Goal: Transaction & Acquisition: Purchase product/service

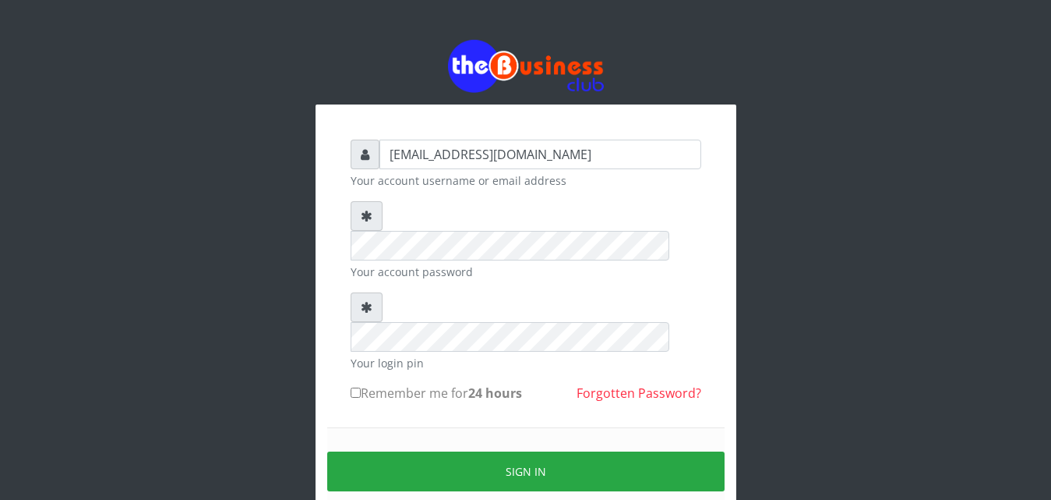
type input "[EMAIL_ADDRESS][DOMAIN_NAME]"
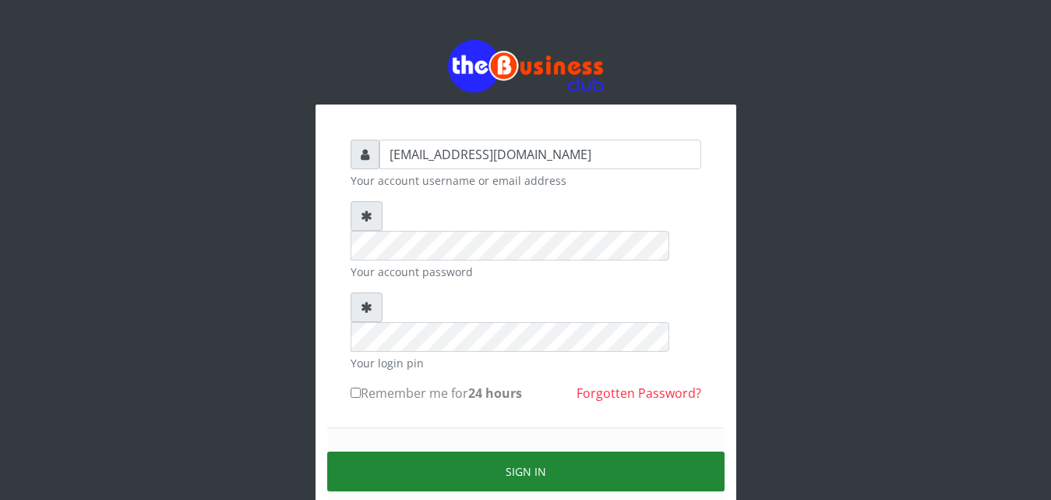
click at [522, 451] on button "Sign in" at bounding box center [525, 471] width 397 height 40
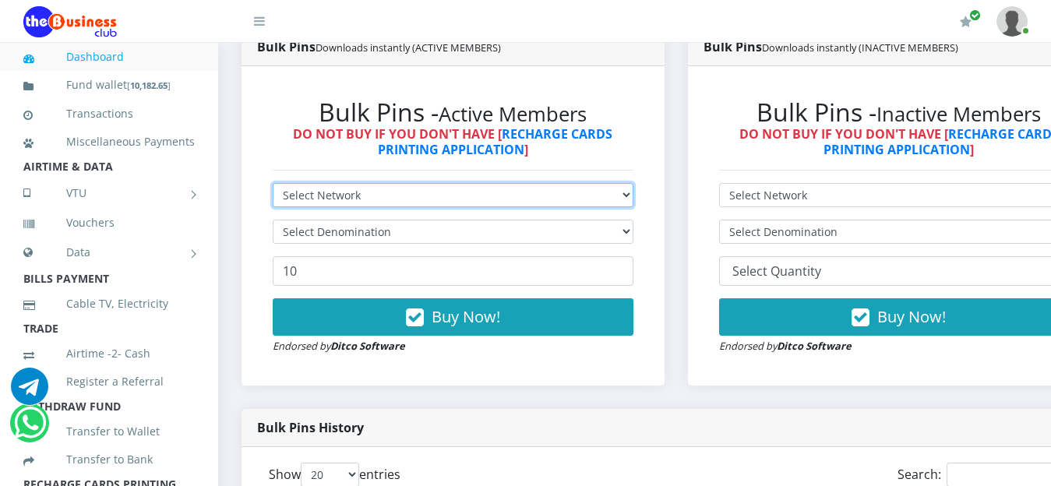
click at [624, 202] on select "Select Network MTN Globacom 9Mobile Airtel" at bounding box center [453, 195] width 361 height 24
select select "MTN"
click at [273, 185] on select "Select Network MTN Globacom 9Mobile Airtel" at bounding box center [453, 195] width 361 height 24
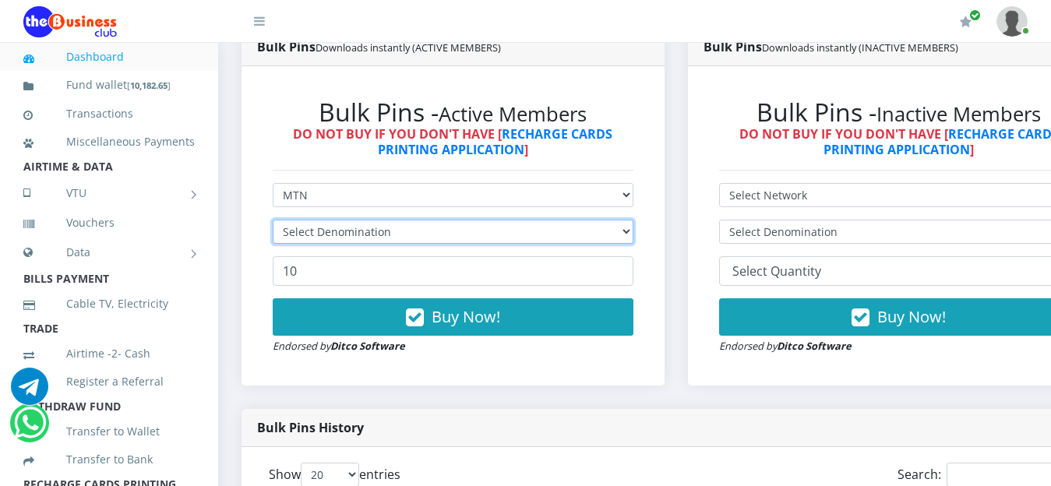
click at [528, 237] on select "Select Denomination" at bounding box center [453, 232] width 361 height 24
select select "193.98-200"
click at [273, 222] on select "Select Denomination MTN NGN100 - ₦96.99 MTN NGN200 - ₦193.98 MTN NGN400 - ₦387.…" at bounding box center [453, 232] width 361 height 24
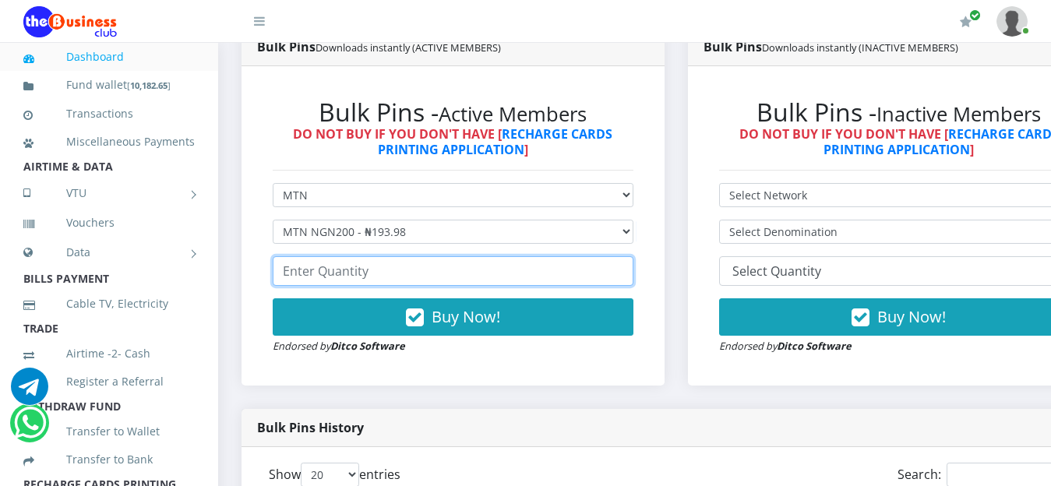
click at [408, 275] on input "number" at bounding box center [453, 271] width 361 height 30
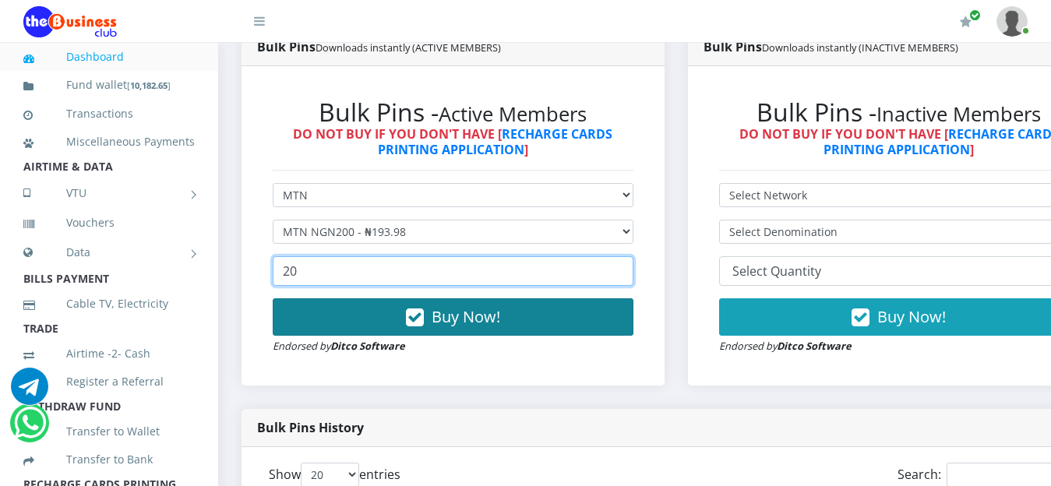
type input "20"
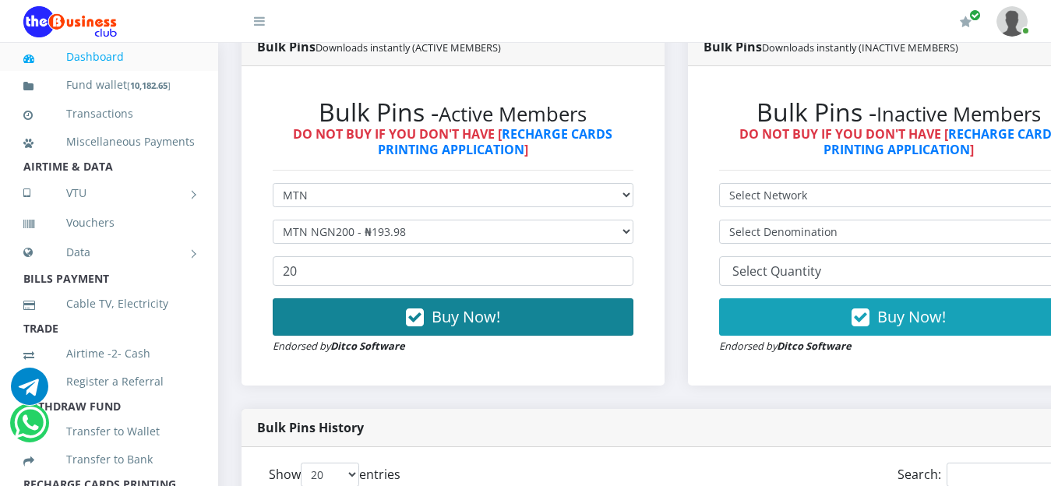
click at [482, 323] on span "Buy Now!" at bounding box center [466, 316] width 69 height 21
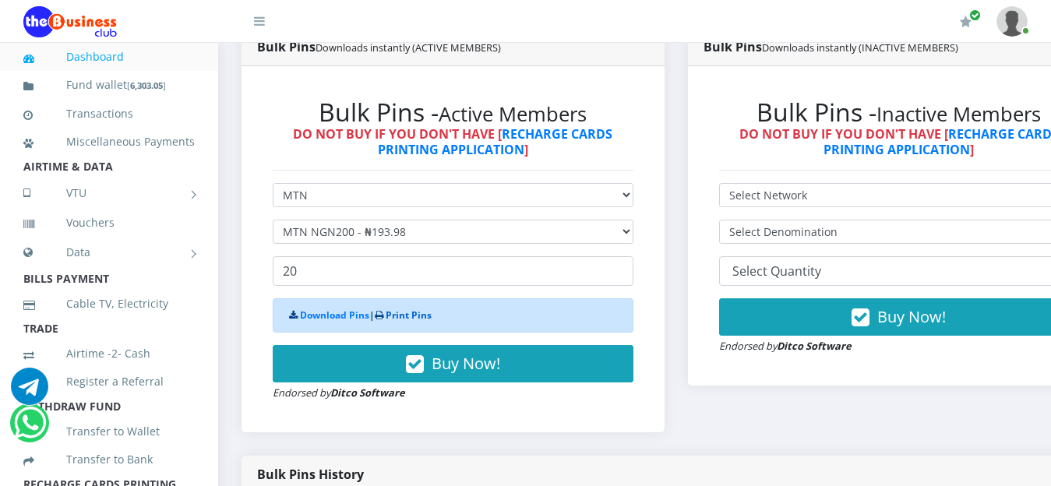
click at [416, 322] on link "Print Pins" at bounding box center [409, 315] width 46 height 13
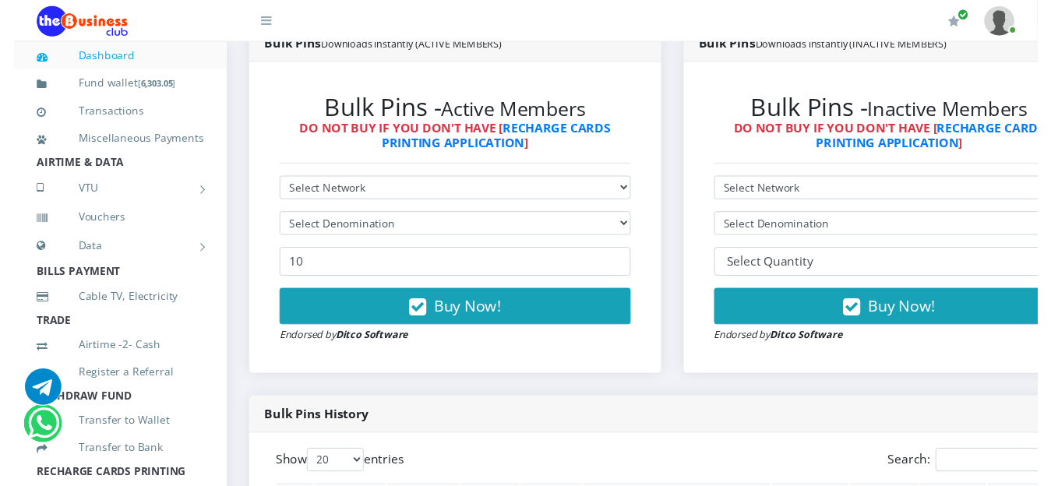
scroll to position [418, 0]
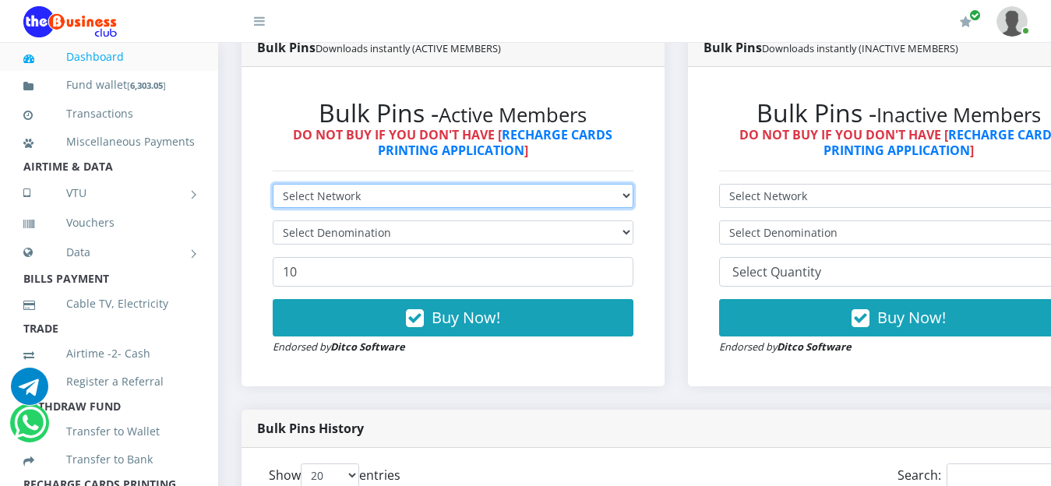
click at [625, 191] on select "Select Network MTN Globacom 9Mobile Airtel" at bounding box center [453, 196] width 361 height 24
click at [273, 186] on select "Select Network MTN Globacom 9Mobile Airtel" at bounding box center [453, 196] width 361 height 24
click at [634, 196] on select "Select Network MTN Globacom 9Mobile Airtel" at bounding box center [453, 196] width 361 height 24
select select "Airtel"
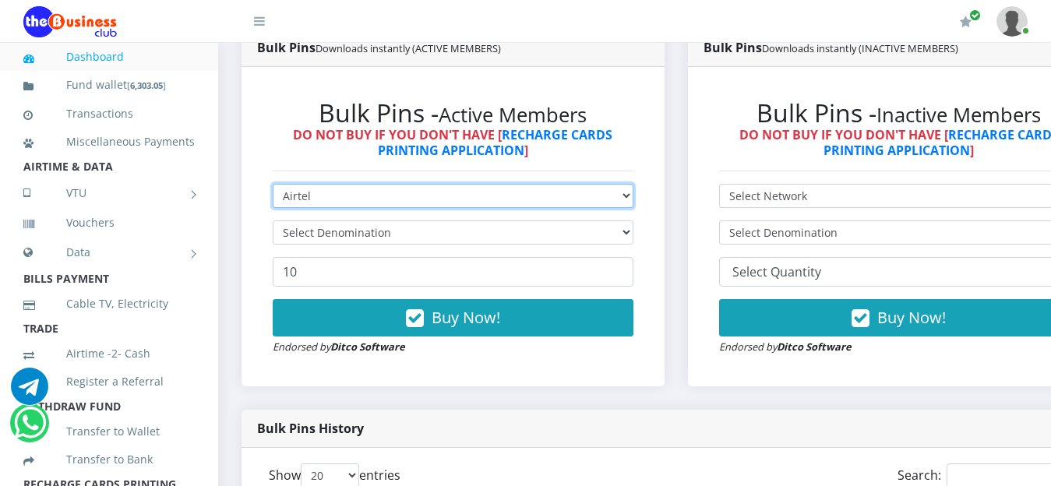
click at [273, 186] on select "Select Network MTN Globacom 9Mobile Airtel" at bounding box center [453, 196] width 361 height 24
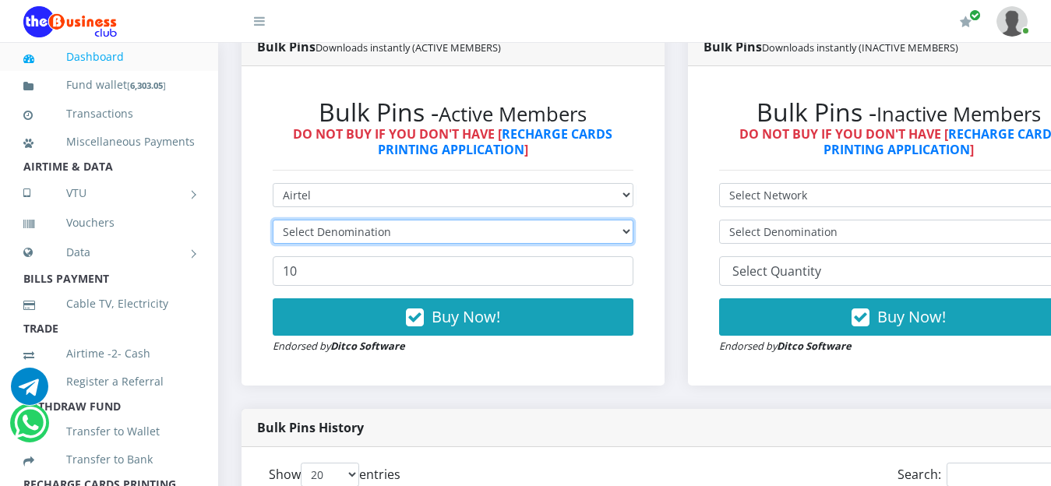
click at [634, 234] on select "Select Denomination" at bounding box center [453, 232] width 361 height 24
click at [273, 222] on select "Select Denomination Airtel NGN100 - ₦96.38 Airtel NGN200 - ₦192.76 Airtel NGN50…" at bounding box center [453, 232] width 361 height 24
click at [634, 236] on select "Select Denomination Airtel NGN100 - ₦96.38 Airtel NGN200 - ₦192.76 Airtel NGN50…" at bounding box center [453, 232] width 361 height 24
select select "192.76-200"
click at [273, 222] on select "Select Denomination Airtel NGN100 - ₦96.38 Airtel NGN200 - ₦192.76 Airtel NGN50…" at bounding box center [453, 232] width 361 height 24
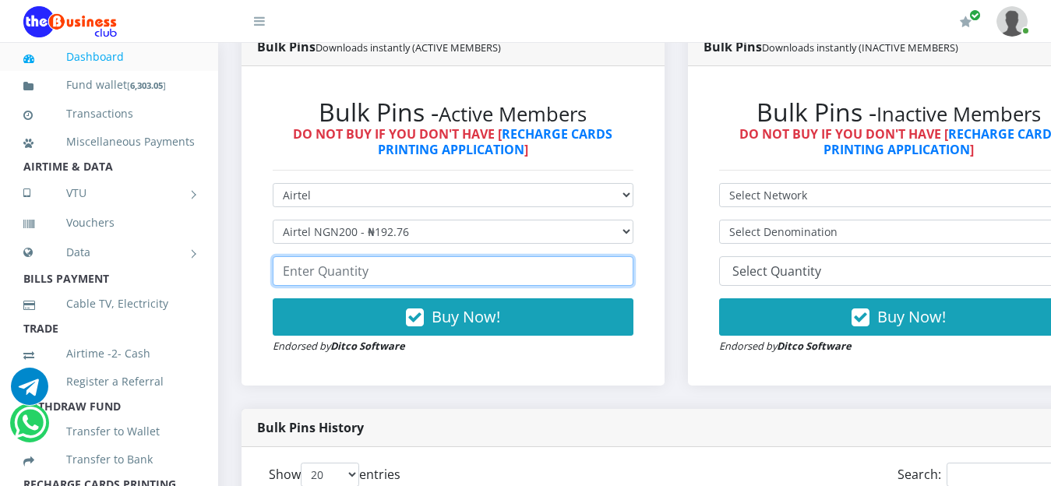
click at [418, 271] on input "number" at bounding box center [453, 271] width 361 height 30
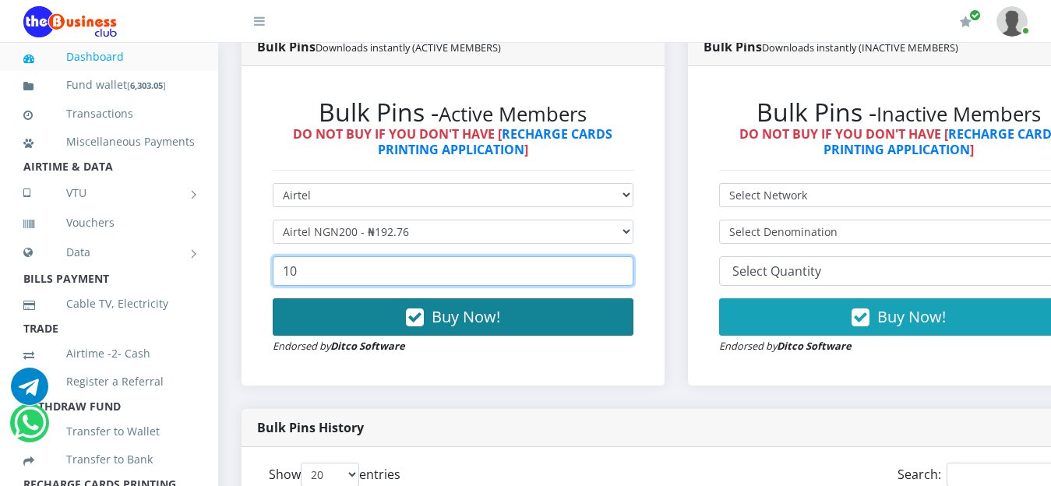
type input "10"
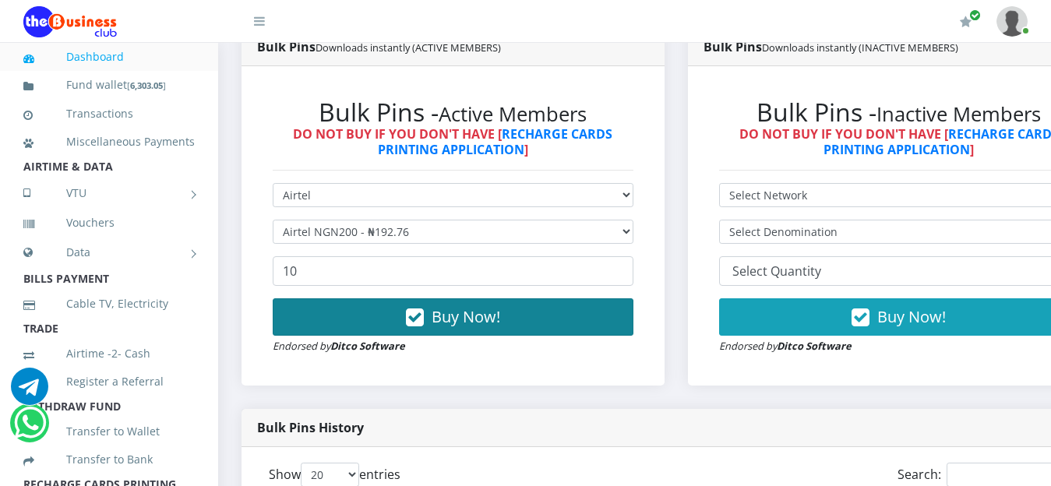
click at [471, 327] on span "Buy Now!" at bounding box center [466, 316] width 69 height 21
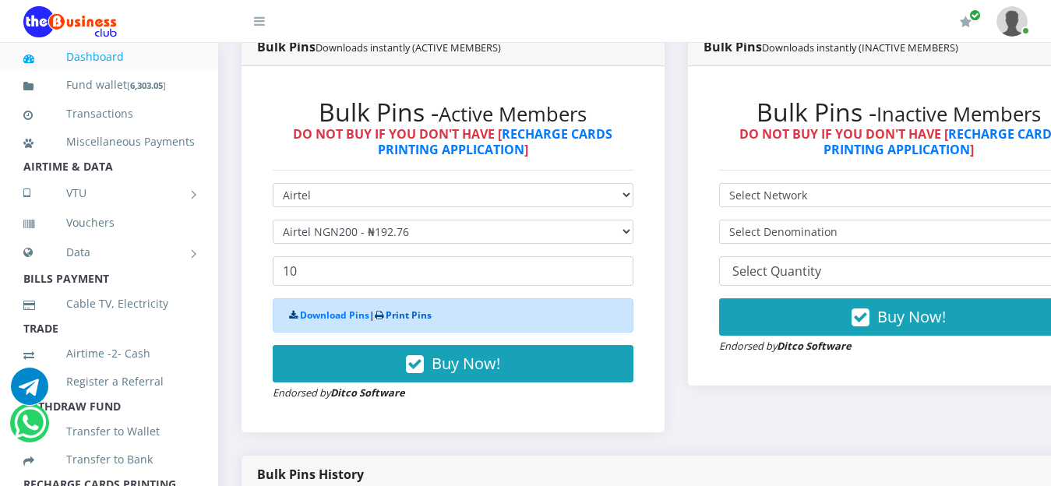
click at [418, 321] on link "Print Pins" at bounding box center [409, 315] width 46 height 13
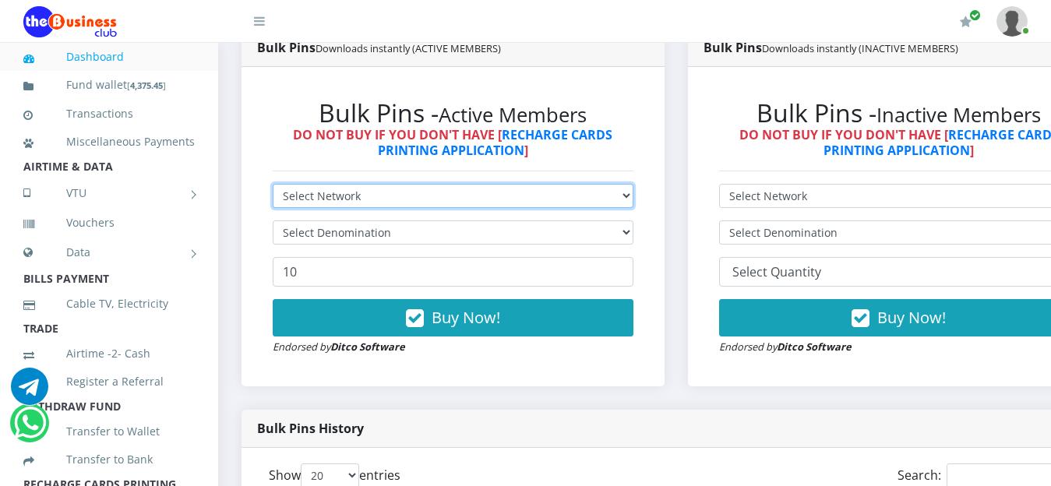
click at [634, 197] on select "Select Network MTN Globacom 9Mobile Airtel" at bounding box center [453, 196] width 361 height 24
select select "MTN"
click at [273, 186] on select "Select Network MTN Globacom 9Mobile Airtel" at bounding box center [453, 196] width 361 height 24
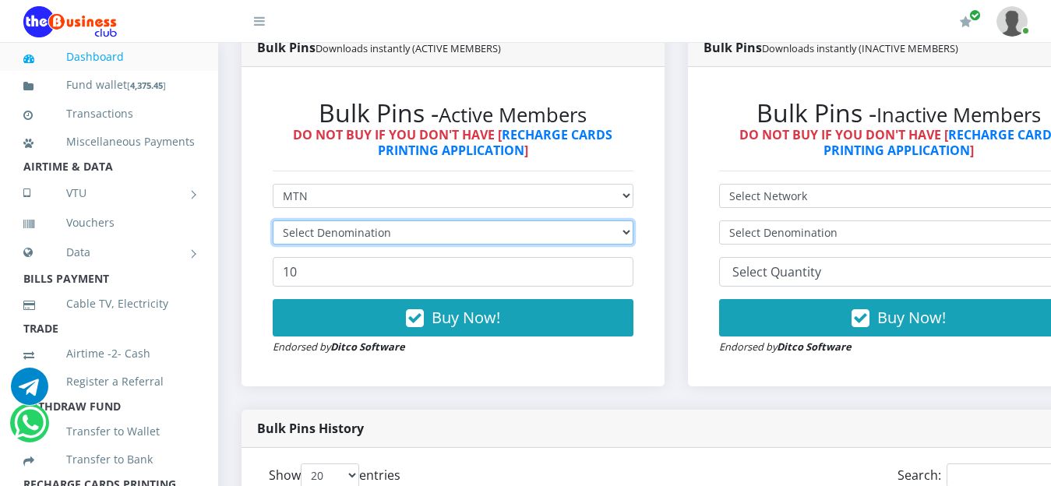
click at [634, 236] on select "Select Denomination" at bounding box center [453, 233] width 361 height 24
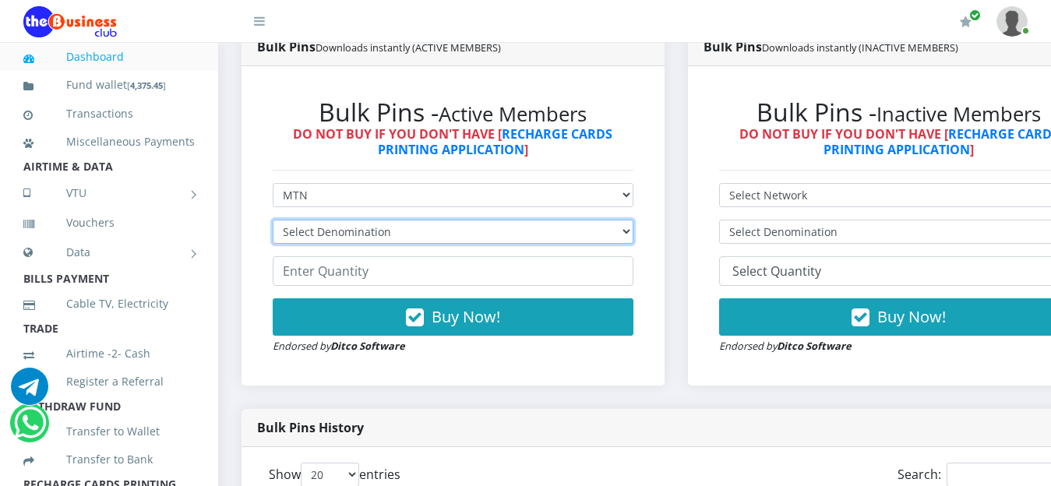
select select "96.99-100"
click at [273, 222] on select "Select Denomination MTN NGN100 - ₦96.99 MTN NGN200 - ₦193.98 MTN NGN400 - ₦387.…" at bounding box center [453, 232] width 361 height 24
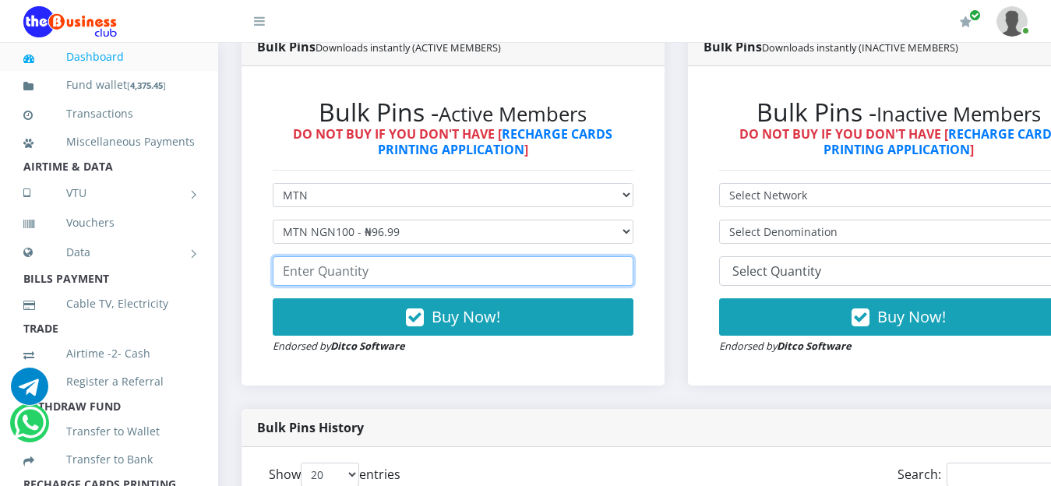
click at [406, 277] on input "number" at bounding box center [453, 271] width 361 height 30
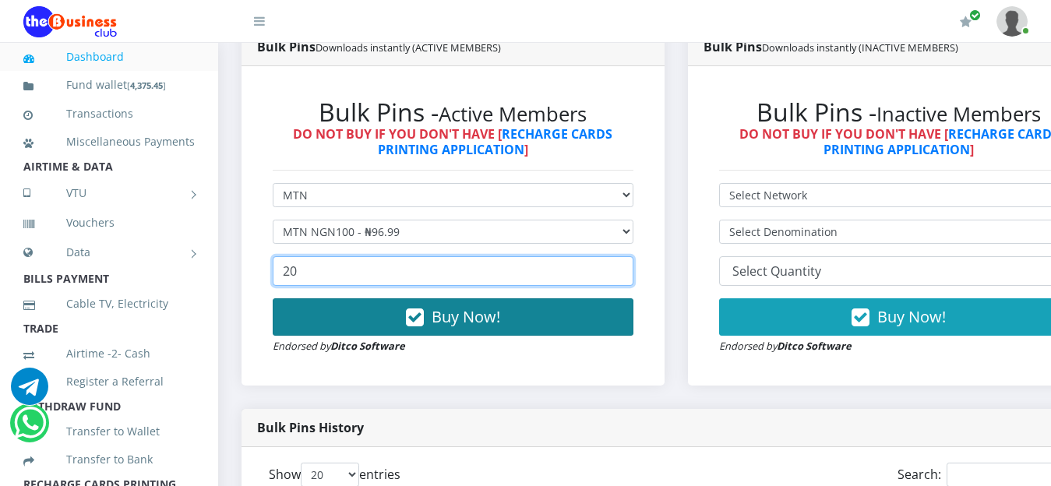
type input "20"
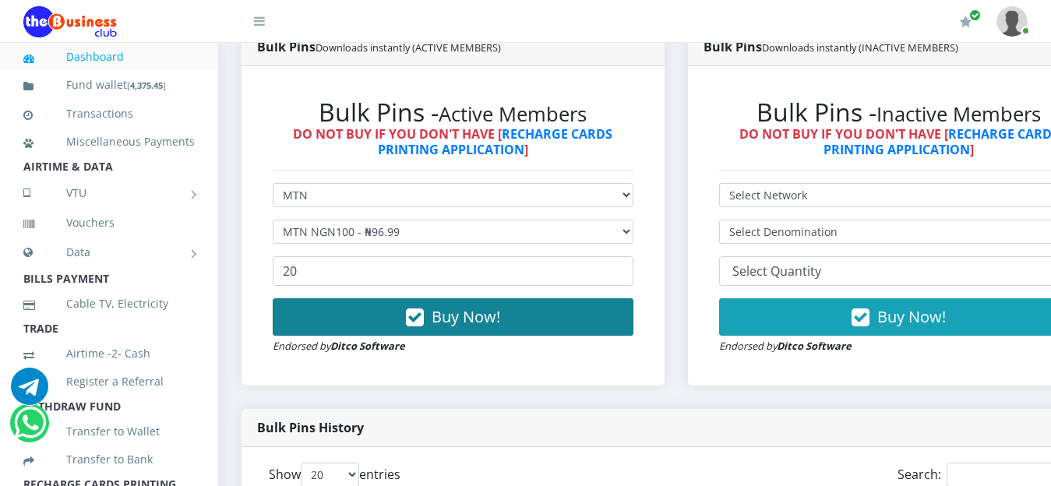
click at [484, 326] on span "Buy Now!" at bounding box center [466, 316] width 69 height 21
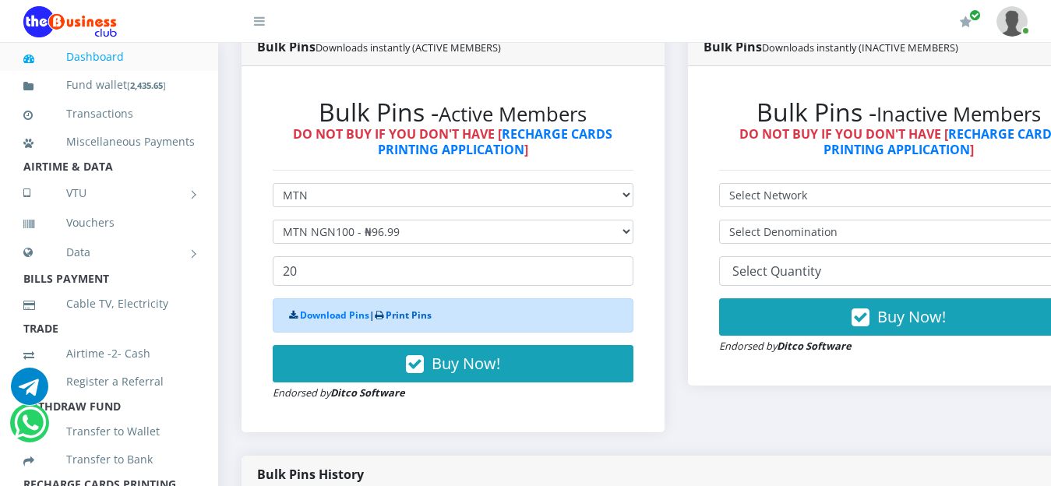
click at [416, 318] on link "Print Pins" at bounding box center [409, 315] width 46 height 13
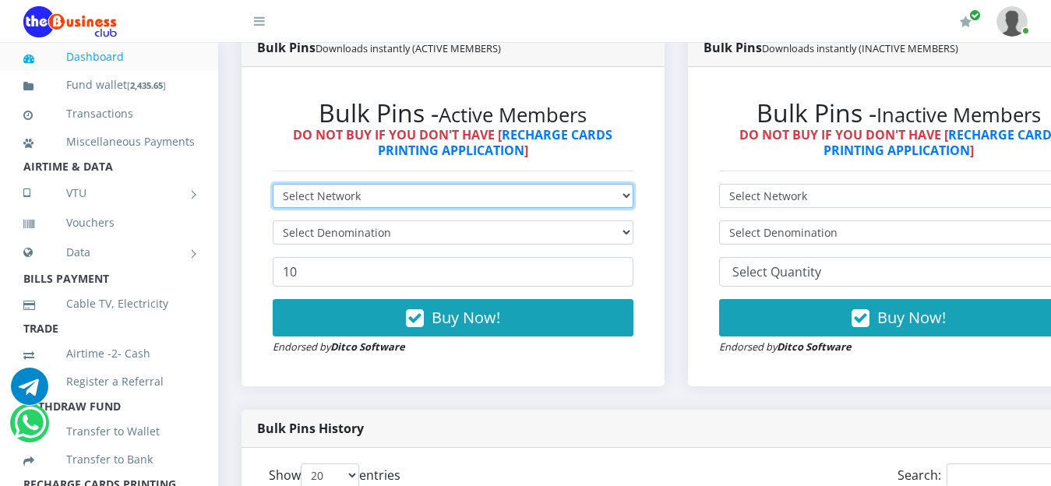
click at [634, 196] on select "Select Network MTN Globacom 9Mobile Airtel" at bounding box center [453, 196] width 361 height 24
select select "Airtel"
click at [273, 186] on select "Select Network MTN Globacom 9Mobile Airtel" at bounding box center [453, 196] width 361 height 24
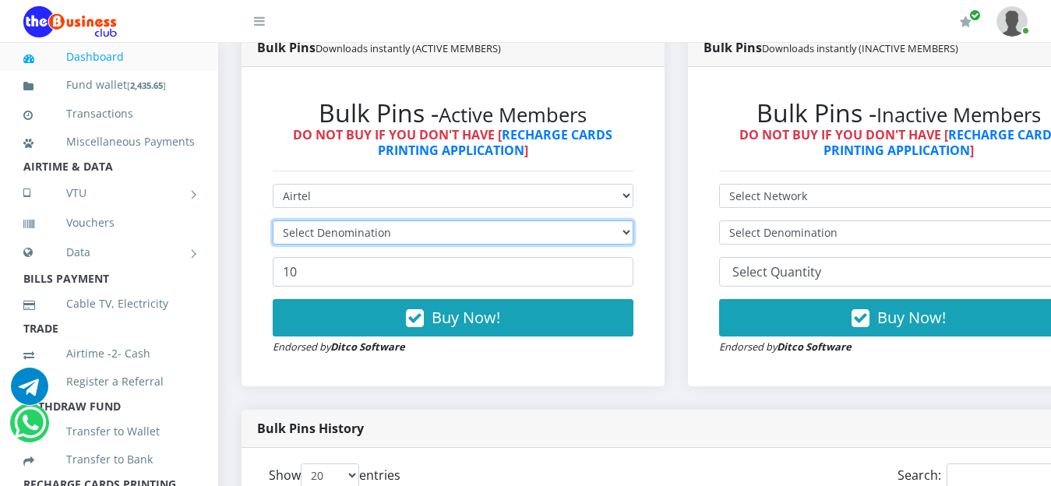
click at [634, 227] on select "Select Denomination" at bounding box center [453, 233] width 361 height 24
select select "96.38-100"
click at [273, 223] on select "Select Denomination Airtel NGN100 - ₦96.38 Airtel NGN200 - ₦192.76 Airtel NGN50…" at bounding box center [453, 233] width 361 height 24
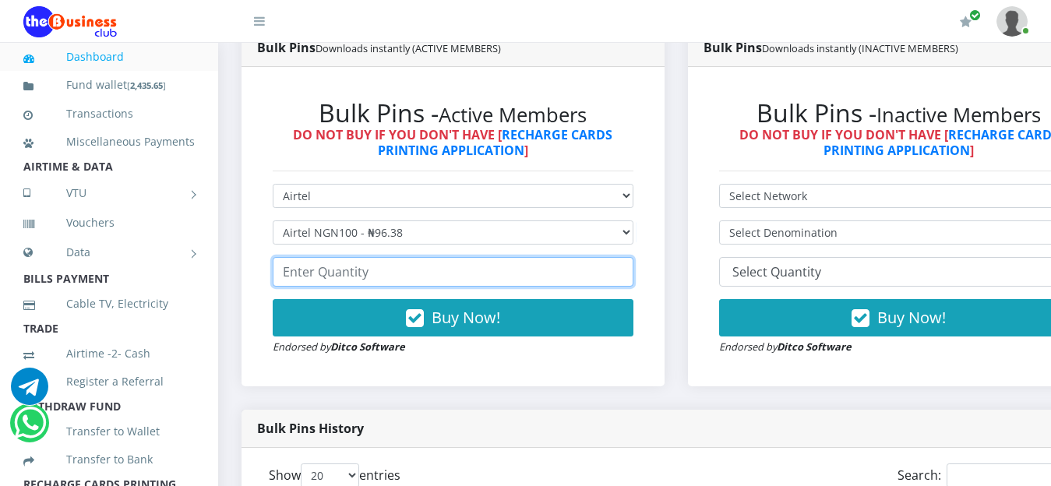
click at [418, 271] on input "number" at bounding box center [453, 272] width 361 height 30
type input "10"
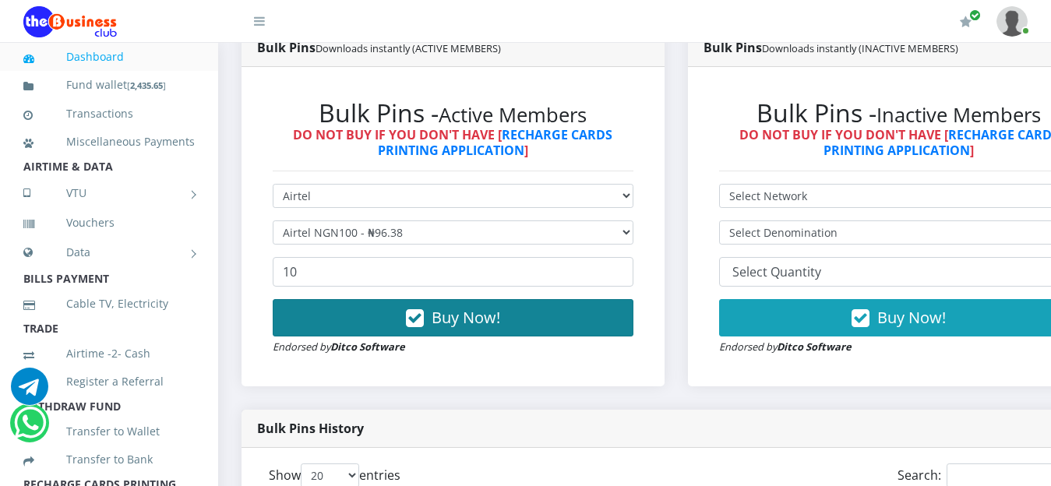
click at [469, 320] on span "Buy Now!" at bounding box center [466, 317] width 69 height 21
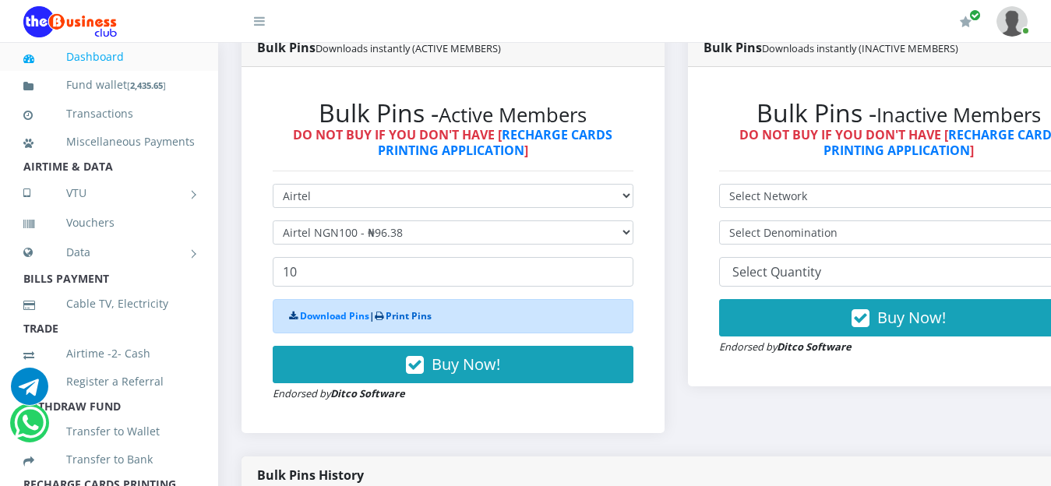
click at [416, 320] on link "Print Pins" at bounding box center [409, 315] width 46 height 13
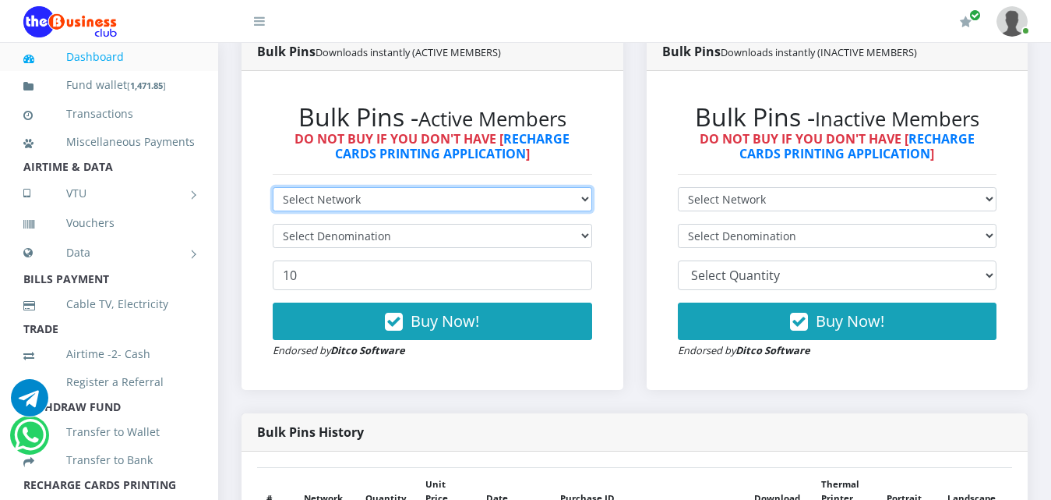
click at [587, 202] on select "Select Network MTN Globacom 9Mobile Airtel" at bounding box center [433, 199] width 320 height 24
select select "Glo"
click at [273, 187] on select "Select Network MTN Globacom 9Mobile Airtel" at bounding box center [433, 199] width 320 height 24
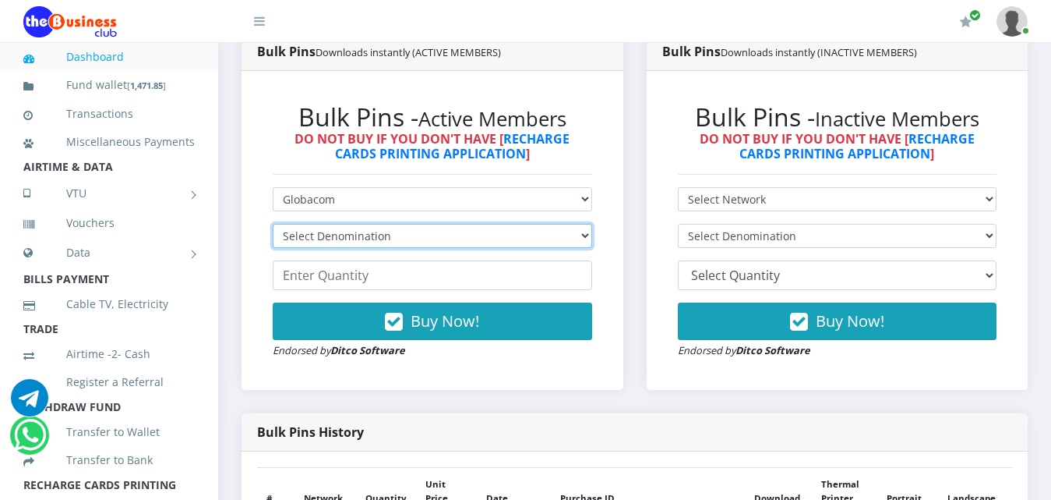
click at [588, 241] on select "Select Denomination Glo NGN100 - ₦96.55 Glo NGN200 - ₦193.10 Glo NGN500 - ₦482.…" at bounding box center [433, 236] width 320 height 24
select select "96.55-100"
click at [273, 224] on select "Select Denomination Glo NGN100 - ₦96.55 Glo NGN200 - ₦193.10 Glo NGN500 - ₦482.…" at bounding box center [433, 236] width 320 height 24
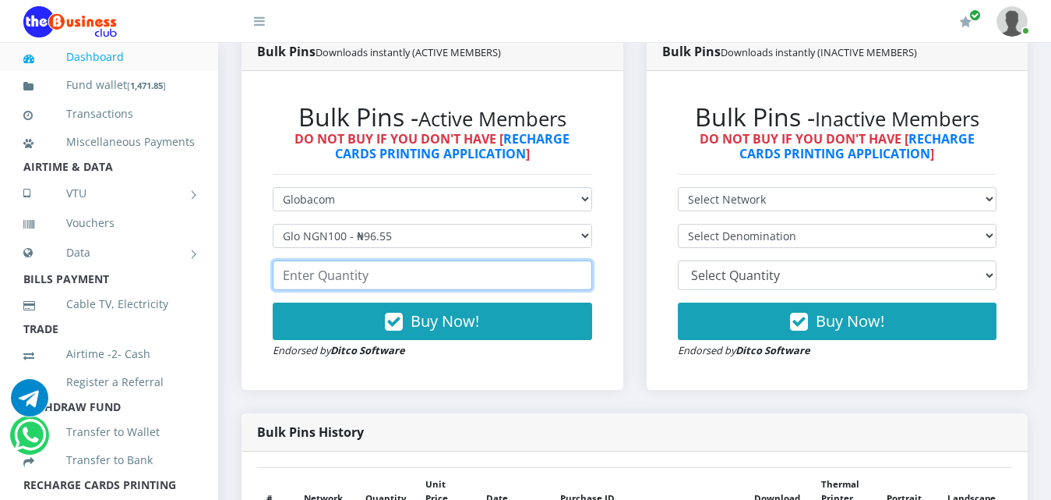
click at [433, 272] on input "number" at bounding box center [433, 275] width 320 height 30
type input "10"
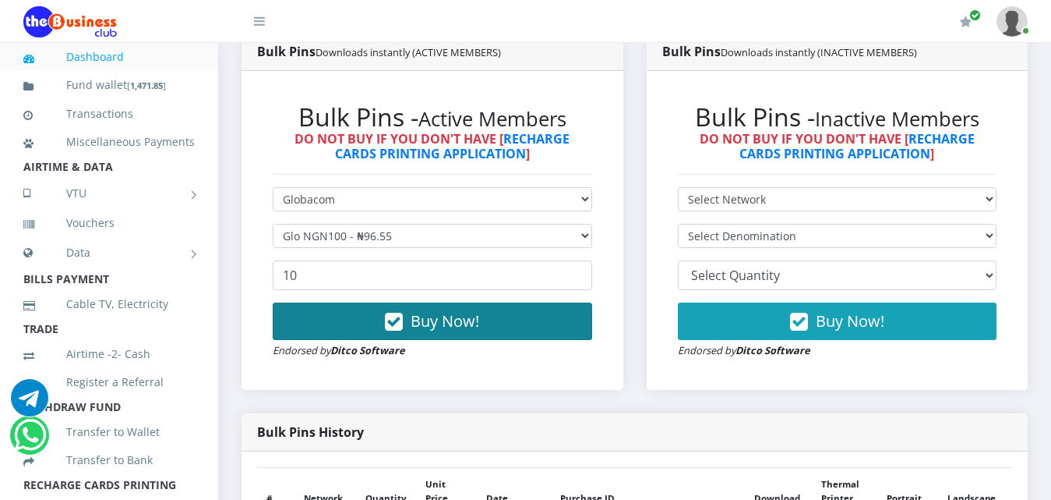
click at [467, 325] on span "Buy Now!" at bounding box center [445, 320] width 69 height 21
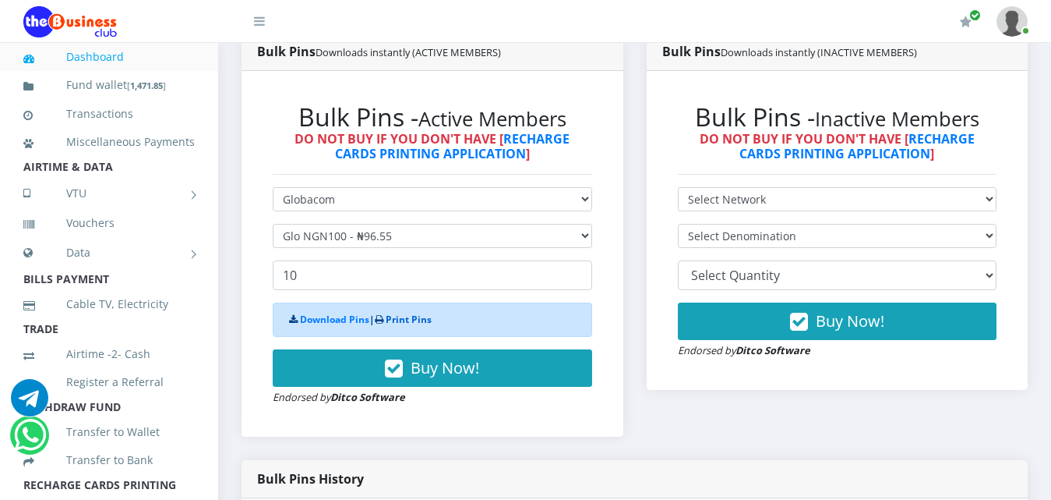
click at [418, 315] on link "Print Pins" at bounding box center [409, 318] width 46 height 13
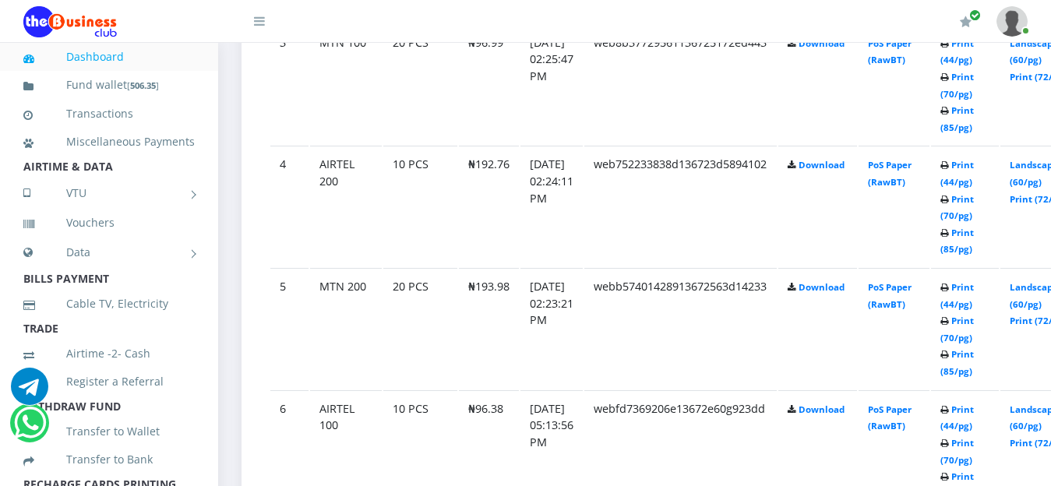
scroll to position [1190, 0]
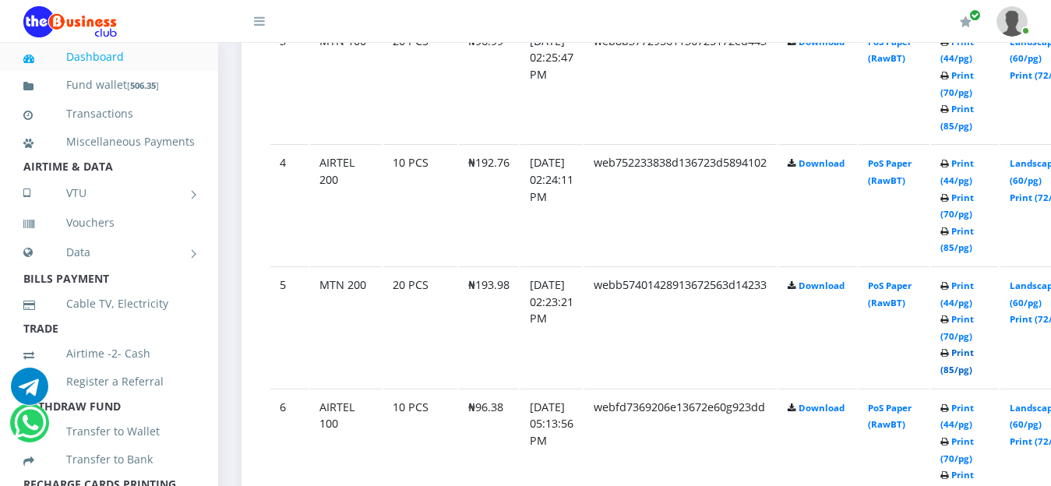
click at [974, 351] on link "Print (85/pg)" at bounding box center [958, 361] width 34 height 29
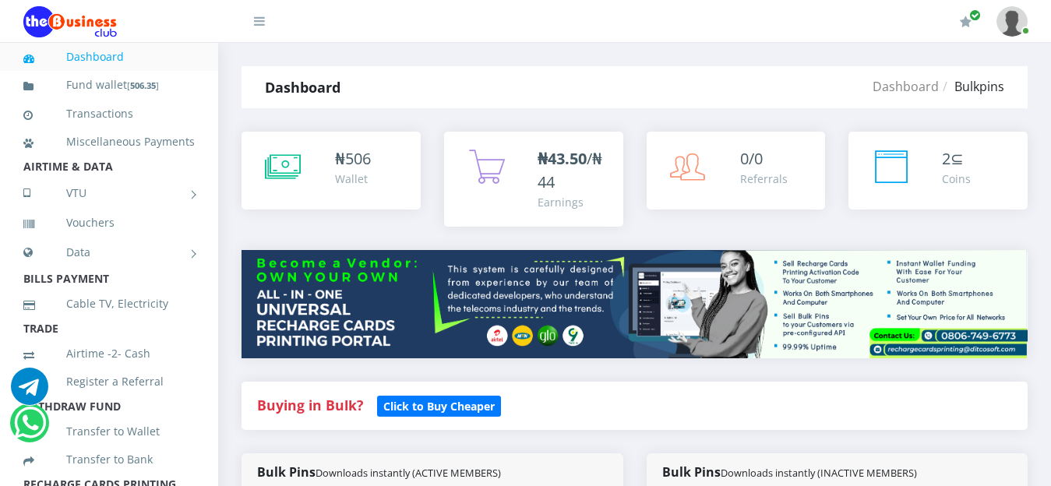
scroll to position [1190, 0]
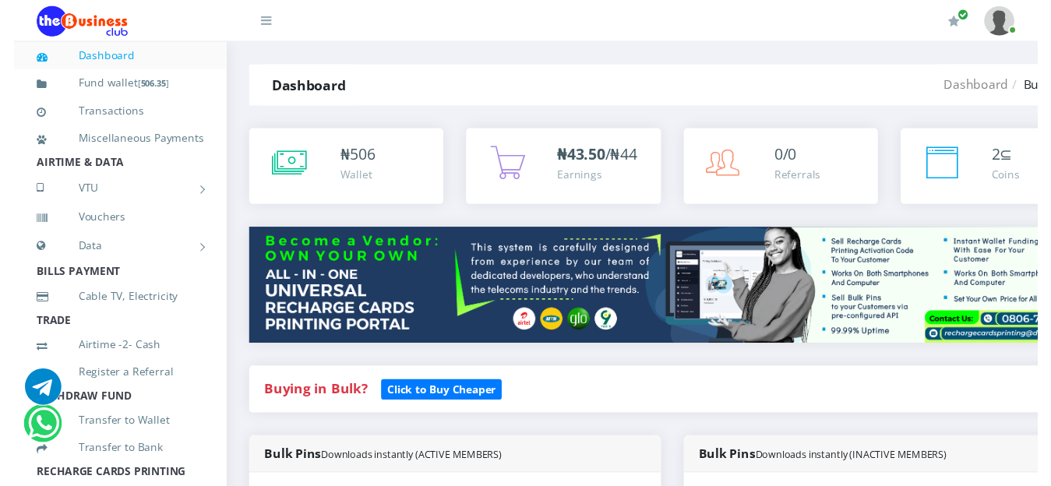
scroll to position [863, 0]
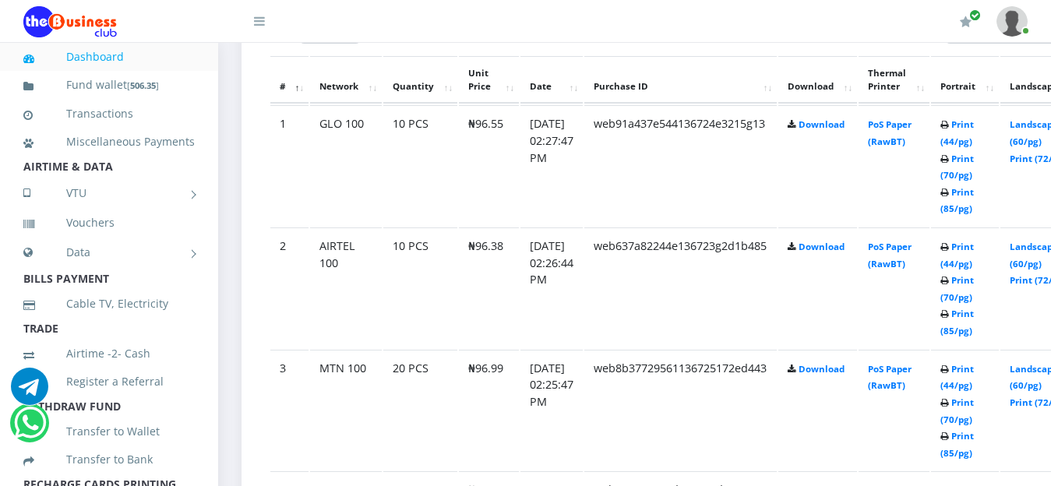
click at [122, 58] on link "Dashboard" at bounding box center [108, 57] width 171 height 36
